Goal: Task Accomplishment & Management: Complete application form

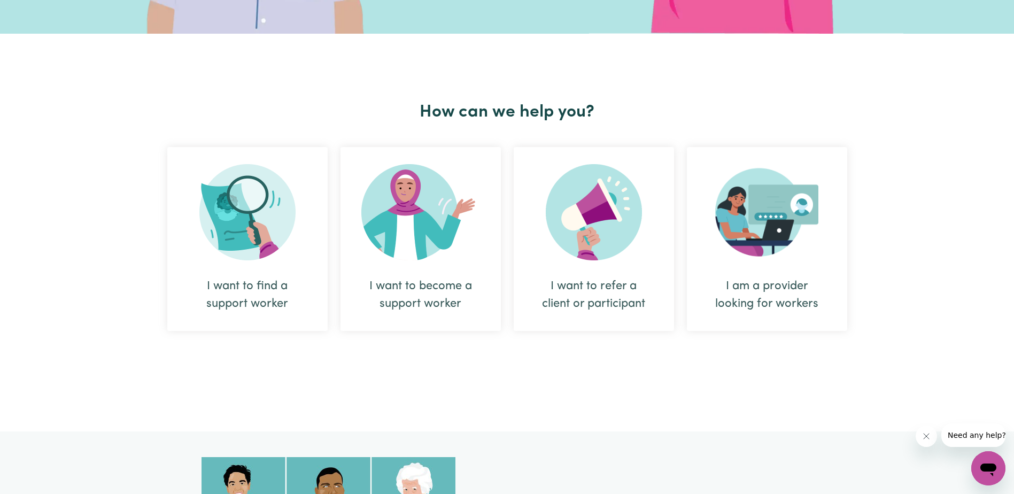
scroll to position [321, 0]
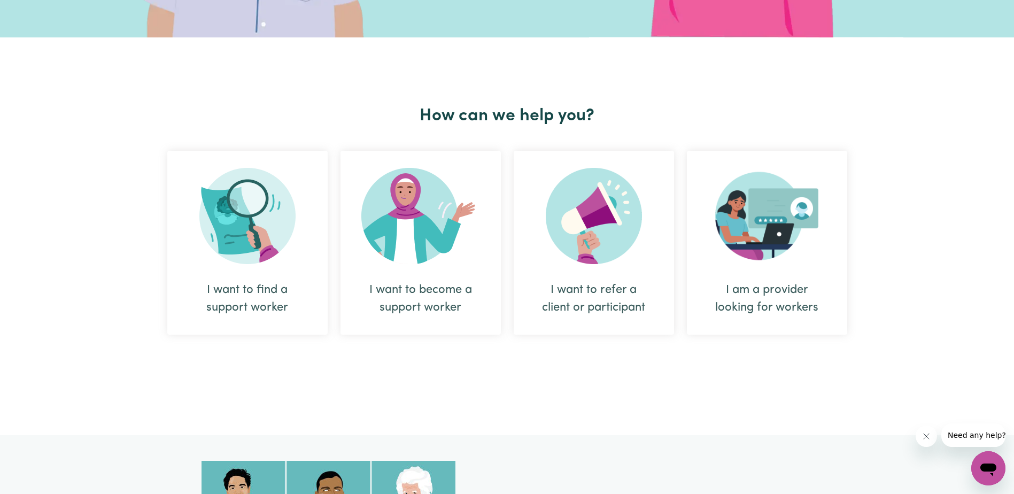
click at [246, 308] on div "I want to find a support worker" at bounding box center [247, 298] width 109 height 35
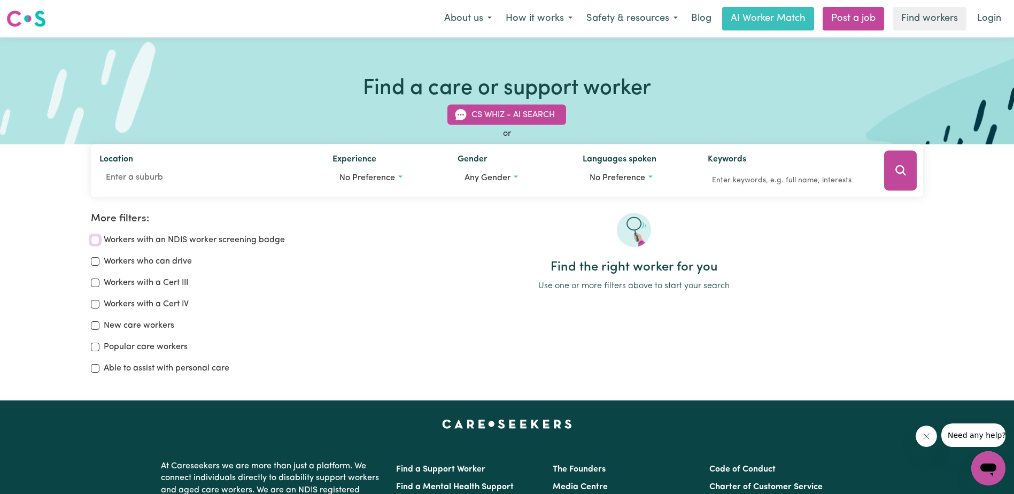
click at [92, 240] on input "Workers with an NDIS worker screening badge" at bounding box center [95, 240] width 9 height 9
checkbox input "true"
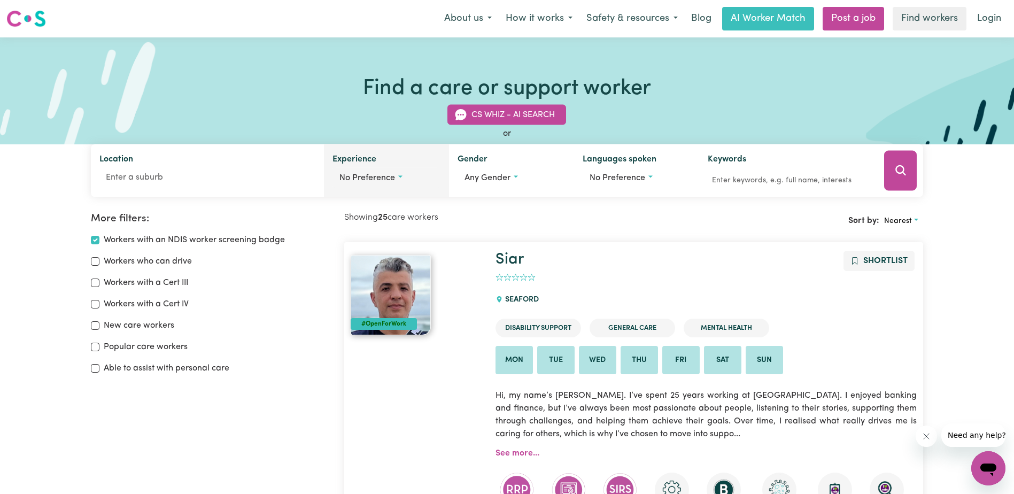
click at [355, 177] on span "No preference" at bounding box center [367, 178] width 56 height 9
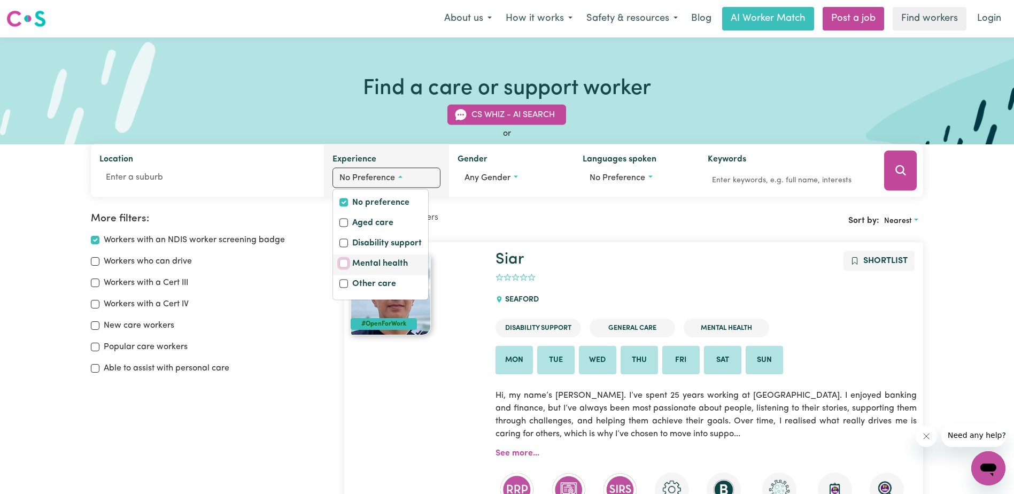
click at [340, 261] on input "Mental health" at bounding box center [343, 263] width 9 height 9
checkbox input "true"
checkbox input "false"
click at [344, 280] on input "Other care" at bounding box center [343, 284] width 9 height 9
checkbox input "true"
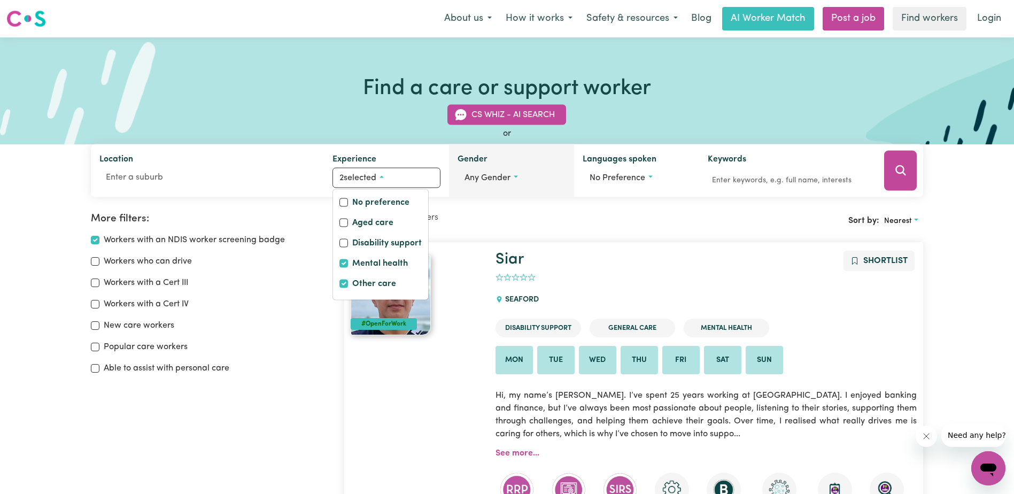
click at [507, 179] on span "Any gender" at bounding box center [487, 178] width 46 height 9
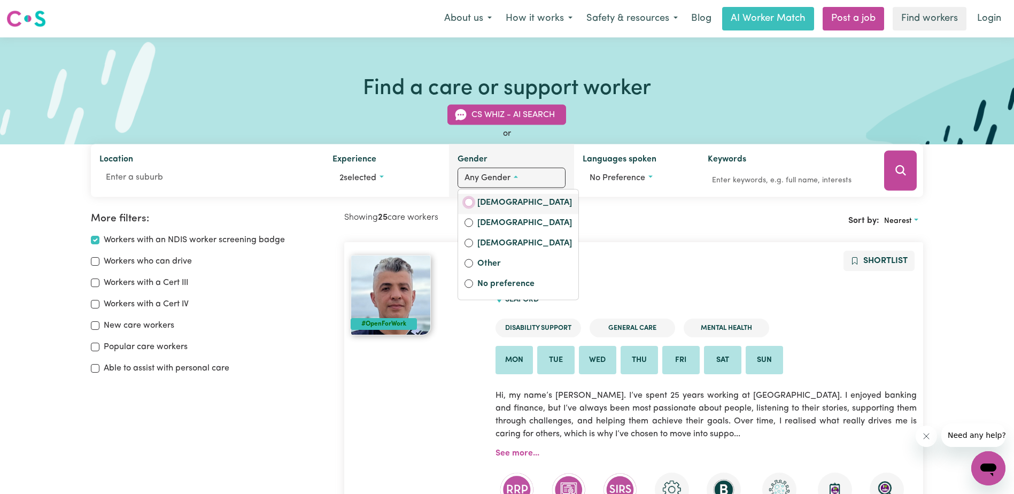
click at [467, 201] on input "[DEMOGRAPHIC_DATA]" at bounding box center [468, 202] width 9 height 9
radio input "true"
click at [631, 180] on span "No preference" at bounding box center [621, 178] width 56 height 9
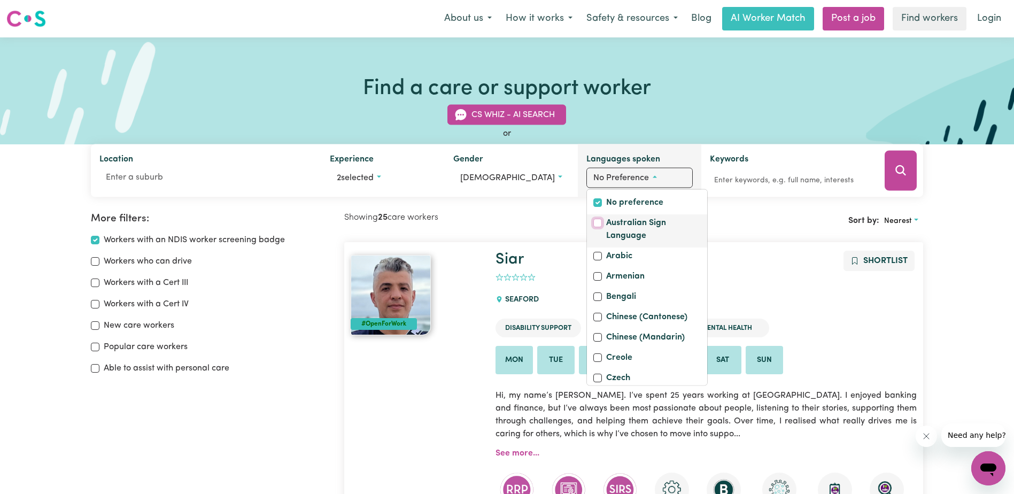
click at [597, 223] on input "Australian Sign Language" at bounding box center [597, 223] width 9 height 9
checkbox input "true"
checkbox input "false"
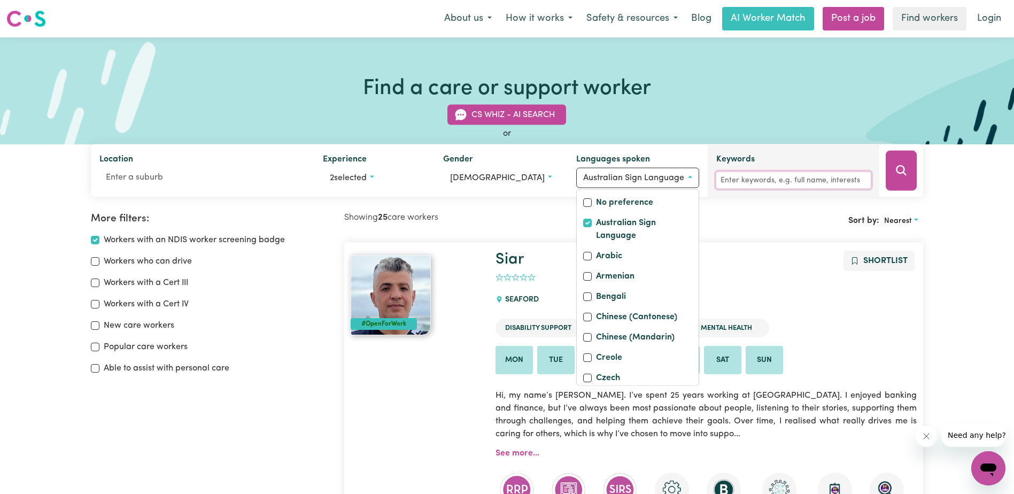
click at [793, 176] on input "Keywords" at bounding box center [793, 180] width 154 height 17
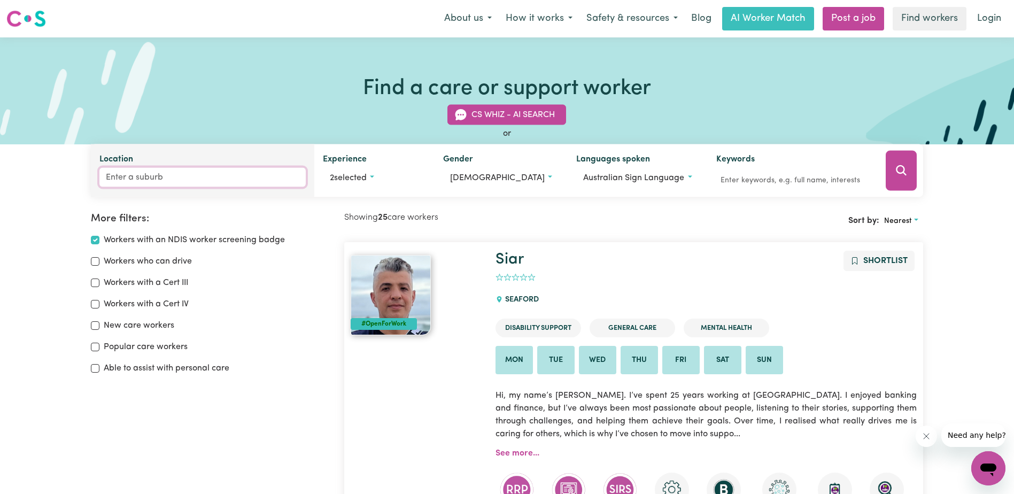
click at [158, 176] on input "Location" at bounding box center [202, 177] width 206 height 19
type input "4"
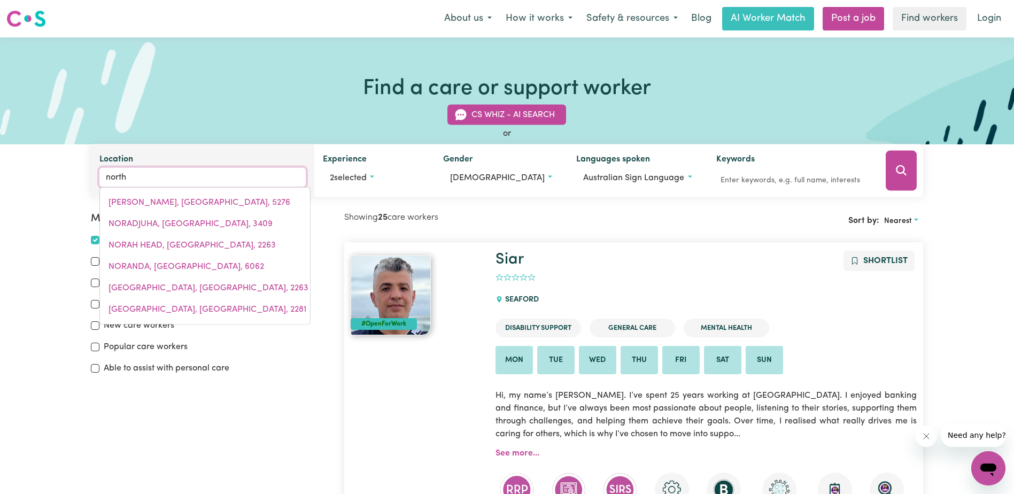
type input "north"
type input "[GEOGRAPHIC_DATA], [GEOGRAPHIC_DATA], 5006"
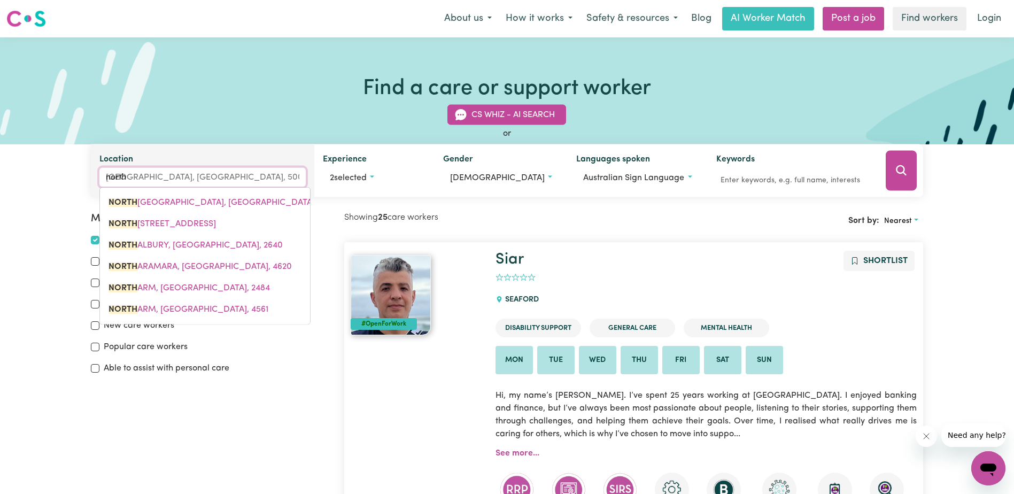
type input "north l"
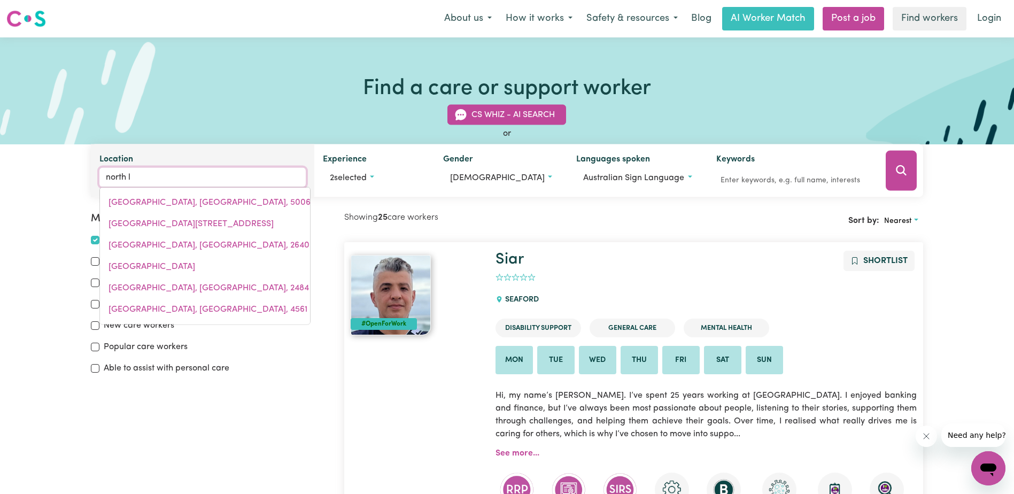
type input "north lAKE, [GEOGRAPHIC_DATA], 6163"
type input "north la"
type input "[GEOGRAPHIC_DATA], [GEOGRAPHIC_DATA], 6163"
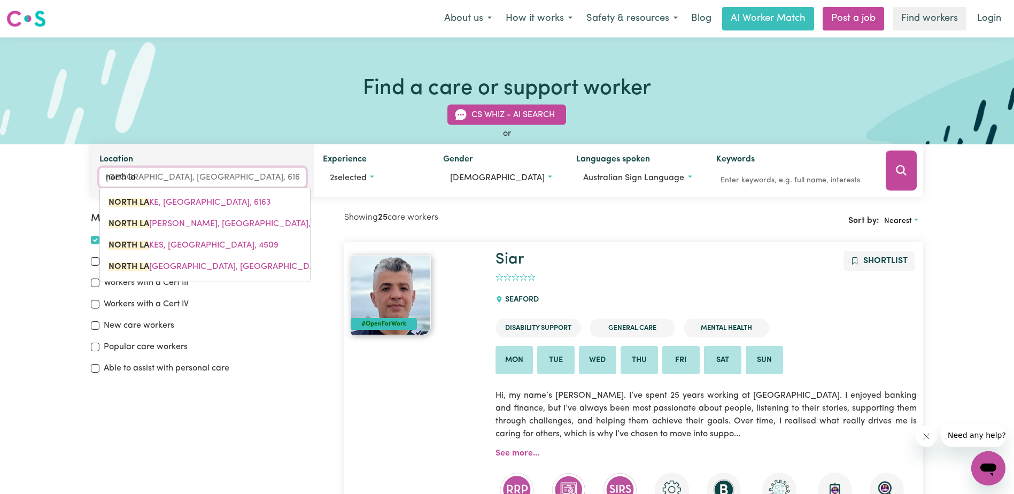
type input "north lak"
type input "[GEOGRAPHIC_DATA], [GEOGRAPHIC_DATA], 6163"
type input "[GEOGRAPHIC_DATA]"
type input "[GEOGRAPHIC_DATA], [GEOGRAPHIC_DATA], 6163"
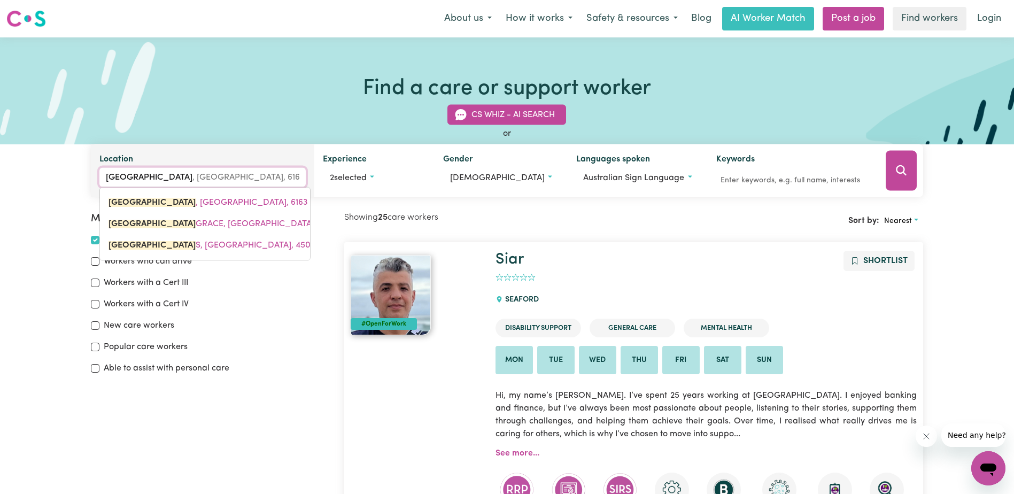
type input "[GEOGRAPHIC_DATA]"
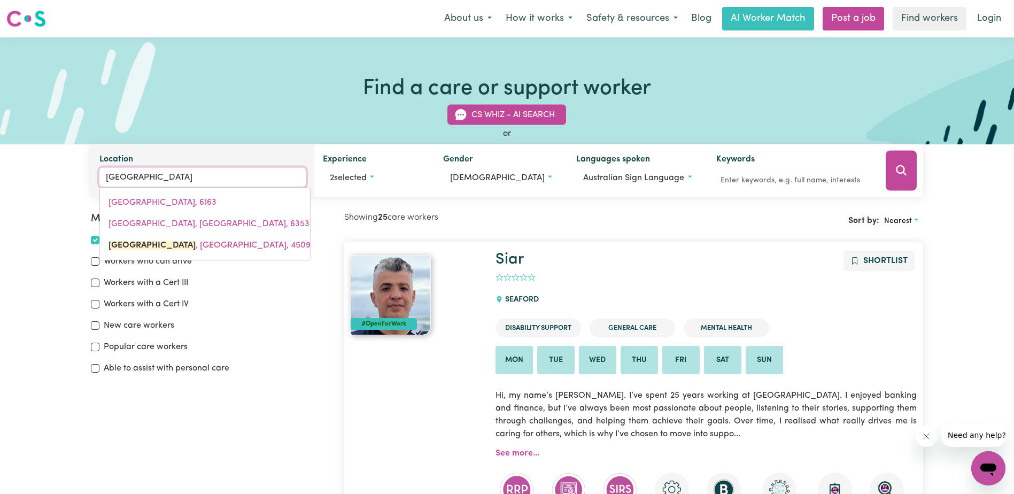
type input "[GEOGRAPHIC_DATA], [GEOGRAPHIC_DATA], 4509"
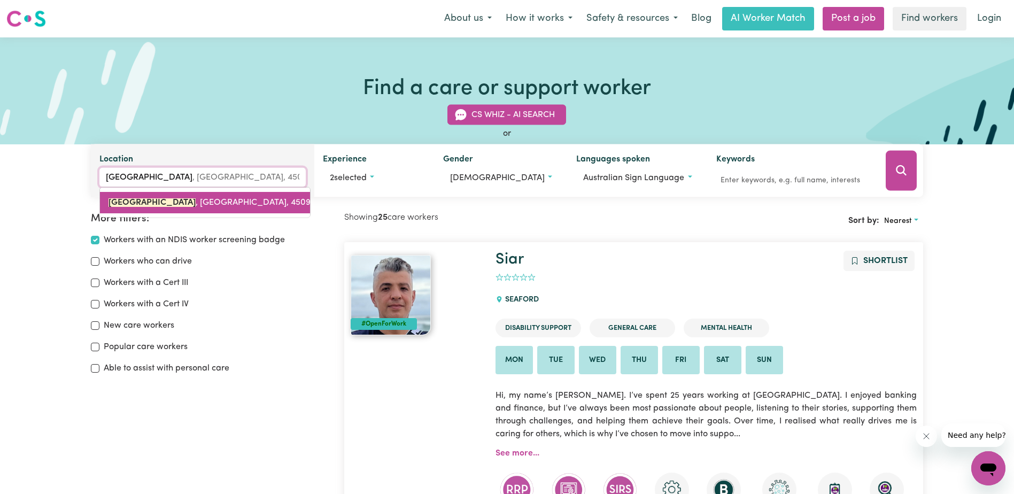
click at [174, 204] on span "[GEOGRAPHIC_DATA] , [GEOGRAPHIC_DATA], 4509" at bounding box center [209, 202] width 202 height 9
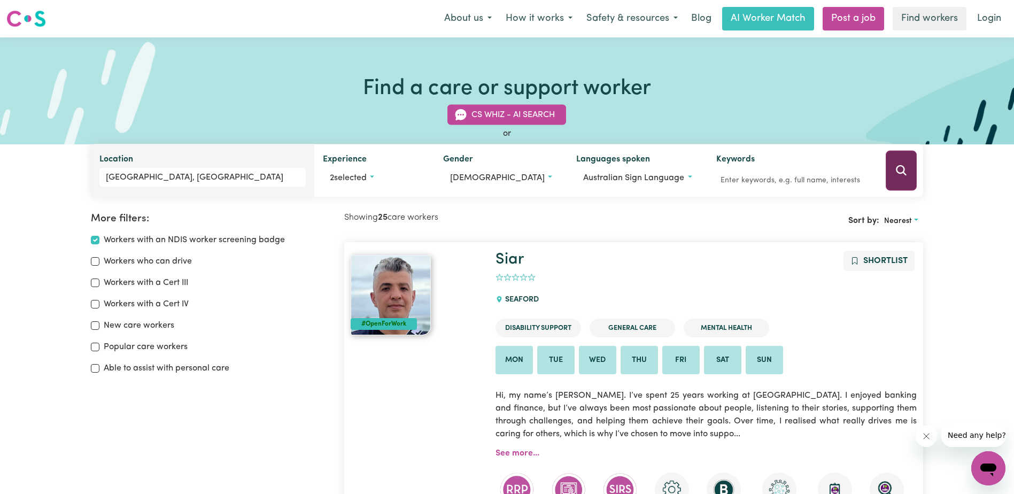
click at [897, 166] on icon "Search" at bounding box center [901, 170] width 13 height 13
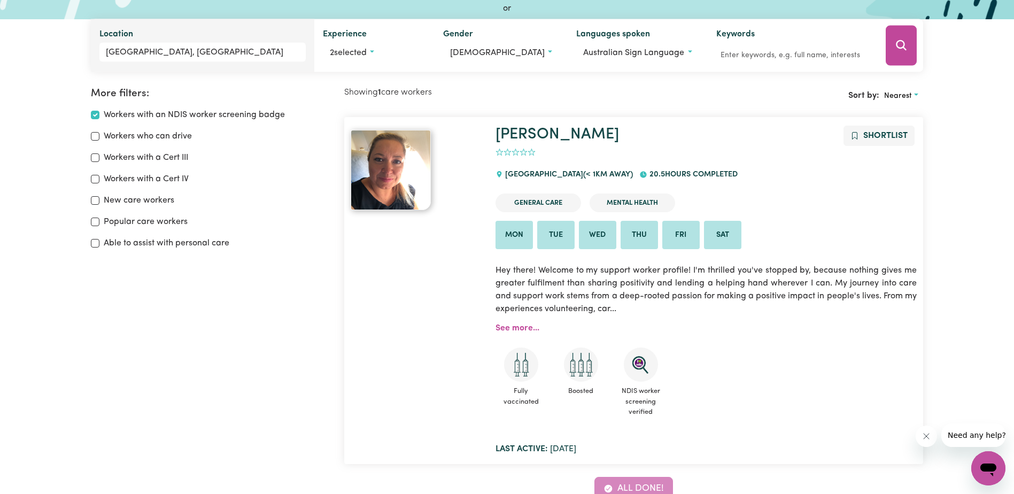
scroll to position [72, 0]
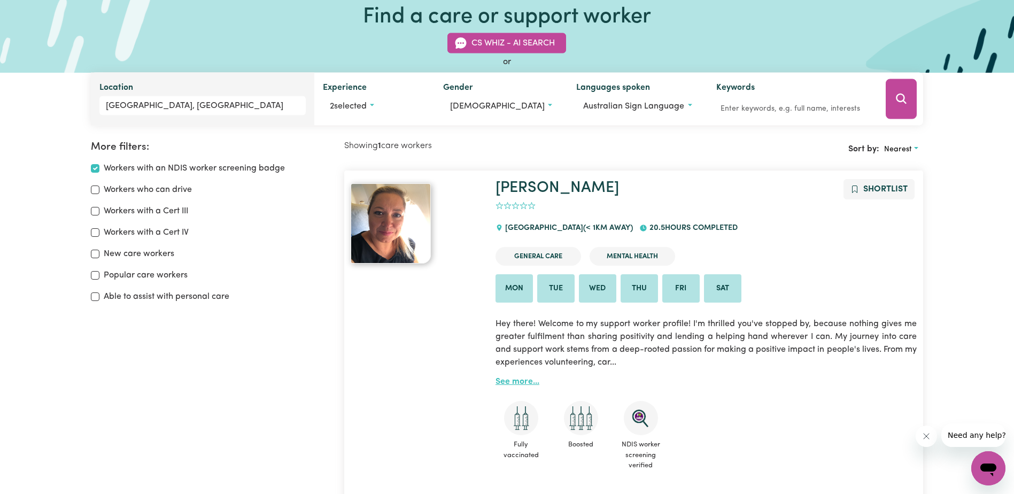
click at [496, 379] on link "See more..." at bounding box center [517, 381] width 44 height 9
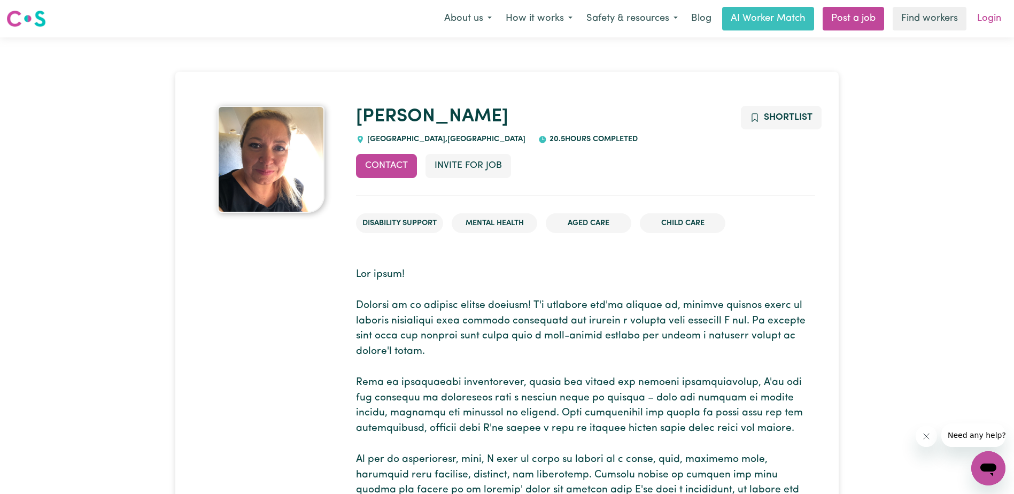
click at [992, 25] on link "Login" at bounding box center [989, 19] width 37 height 24
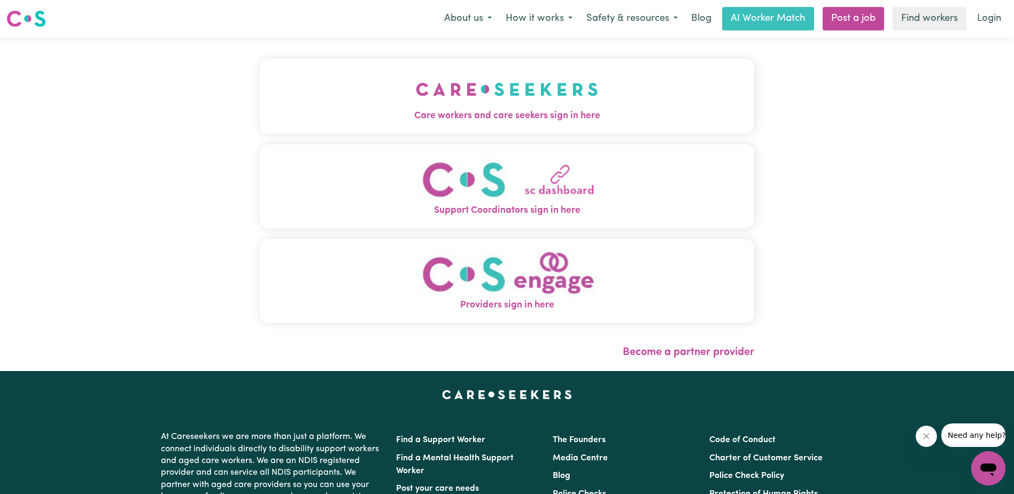
click at [491, 207] on span "Support Coordinators sign in here" at bounding box center [507, 211] width 494 height 14
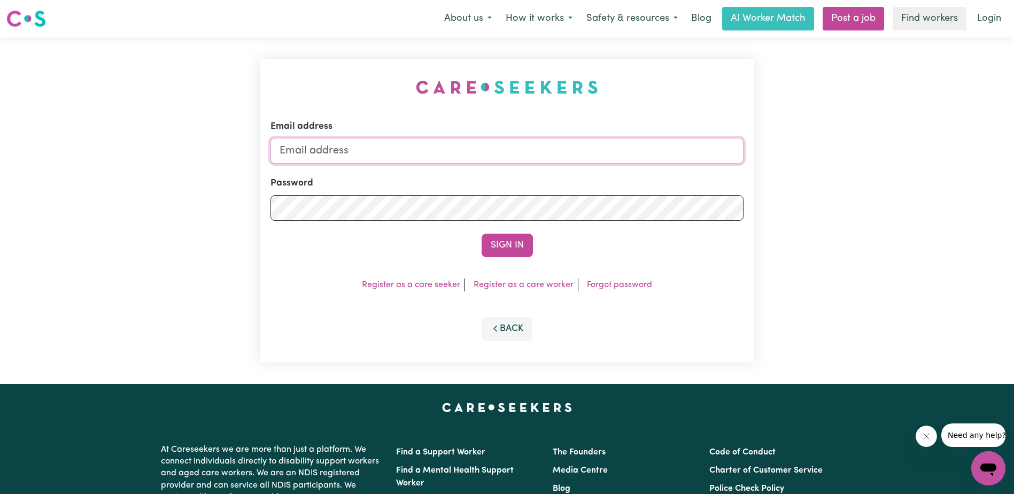
click at [294, 153] on input "Email address" at bounding box center [506, 151] width 473 height 26
click at [948, 228] on div "Email address Password Sign In Register as a care seeker Register as a care wor…" at bounding box center [507, 210] width 1014 height 346
click at [395, 285] on link "Register as a care seeker" at bounding box center [411, 285] width 98 height 9
